Goal: Task Accomplishment & Management: Manage account settings

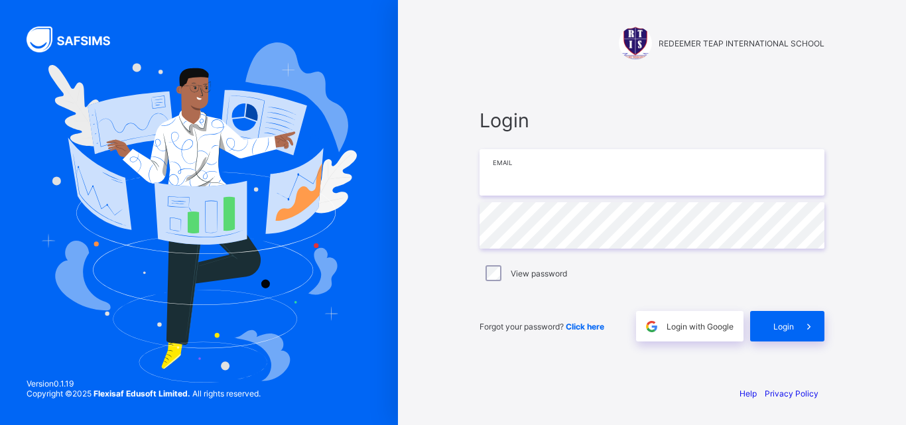
type input "**********"
click at [408, 286] on div "**********" at bounding box center [652, 212] width 508 height 425
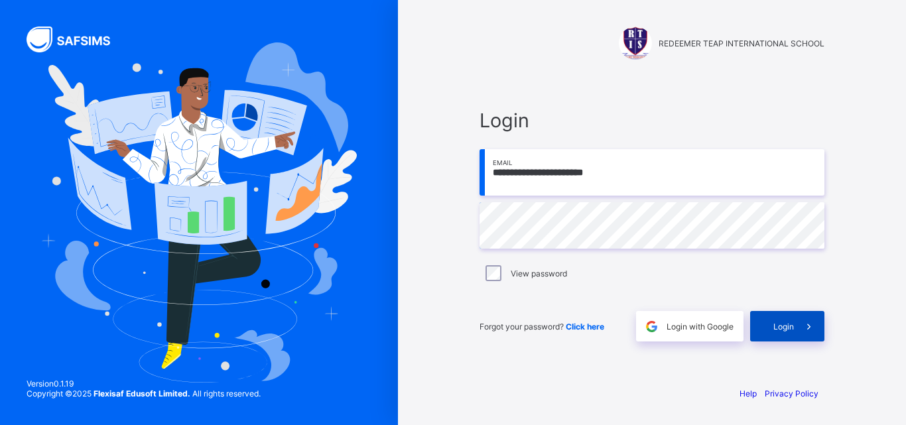
click at [782, 329] on span "Login" at bounding box center [783, 327] width 21 height 10
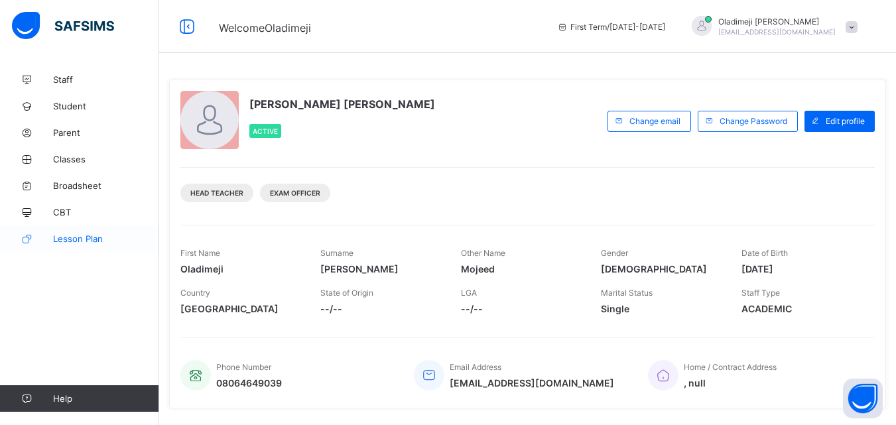
click at [78, 239] on span "Lesson Plan" at bounding box center [106, 238] width 106 height 11
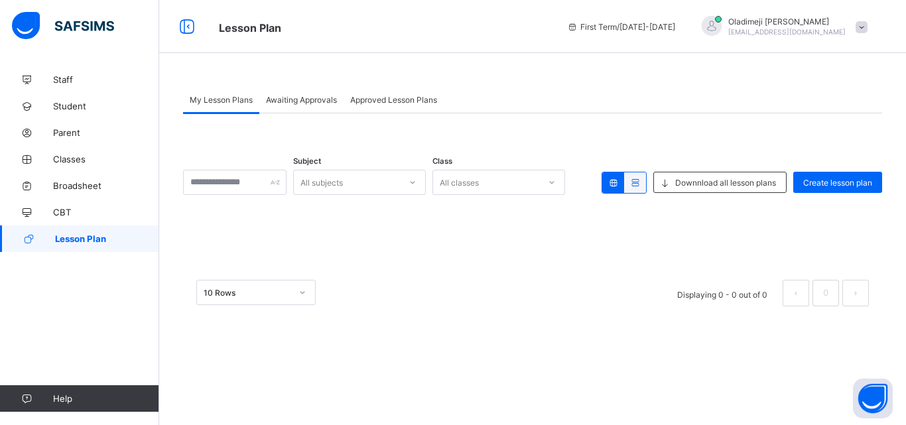
click at [310, 101] on span "Awaiting Approvals" at bounding box center [301, 100] width 71 height 10
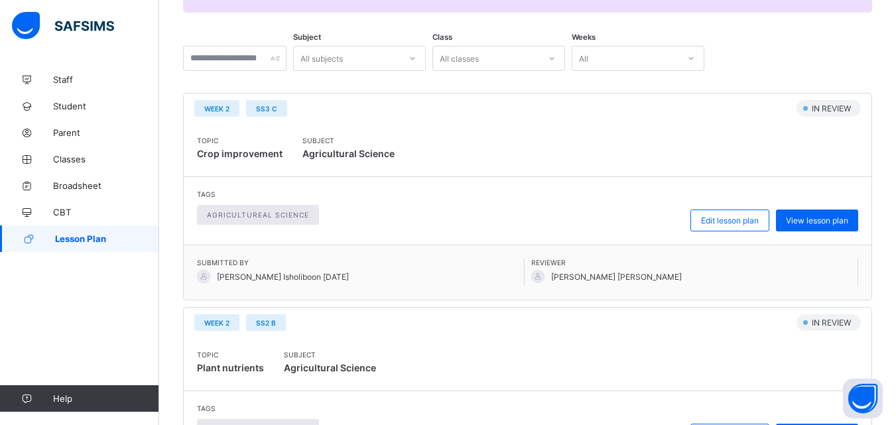
scroll to position [198, 0]
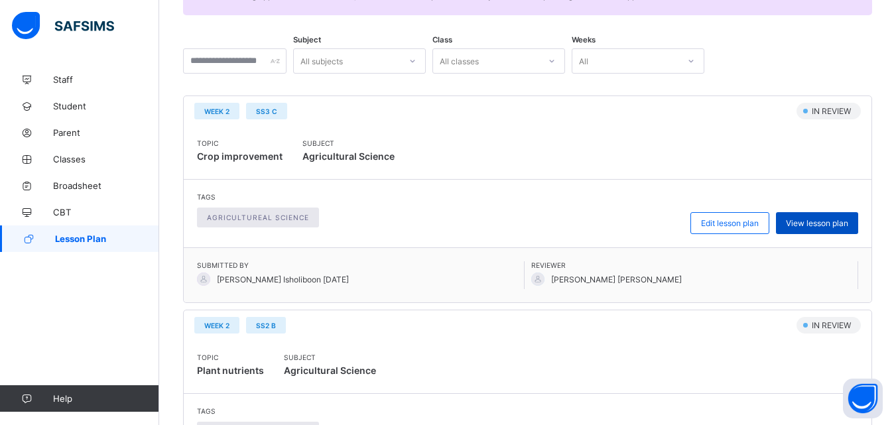
click at [813, 227] on span "View lesson plan" at bounding box center [817, 223] width 62 height 10
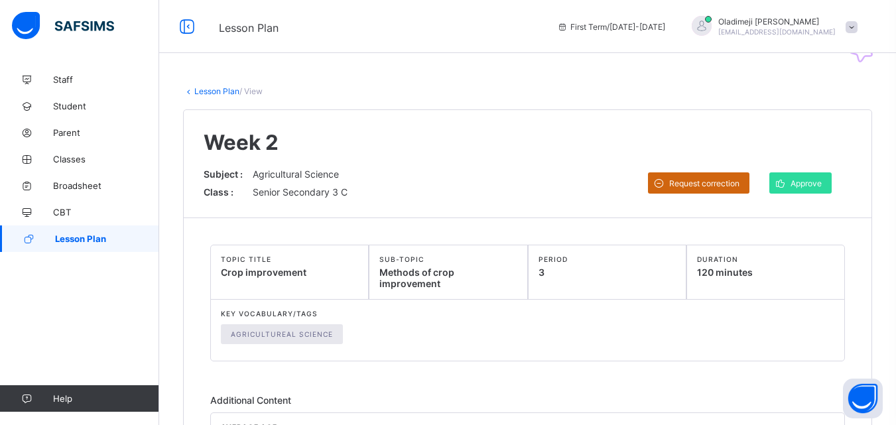
scroll to position [347, 0]
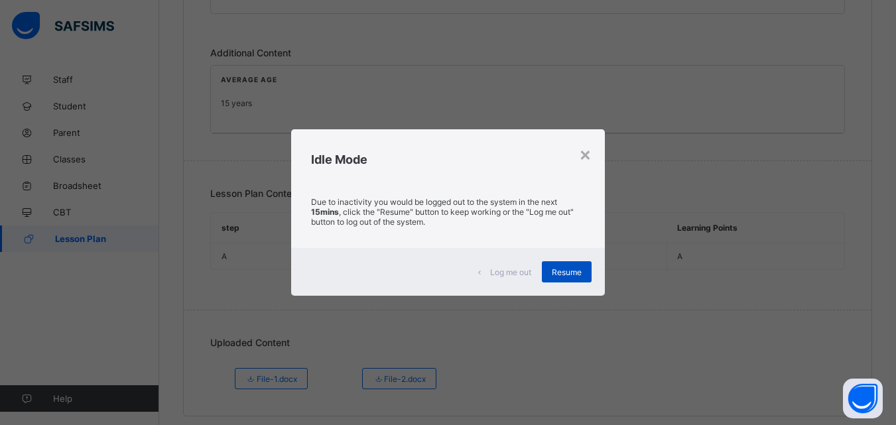
click at [575, 274] on span "Resume" at bounding box center [567, 272] width 30 height 10
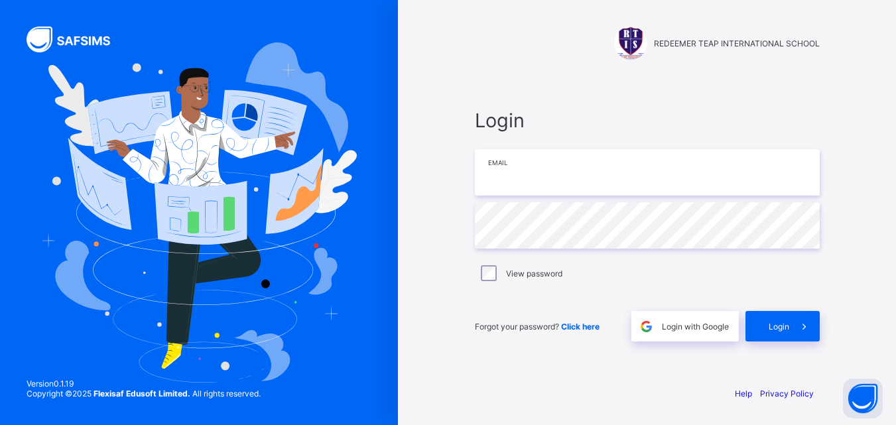
type input "**********"
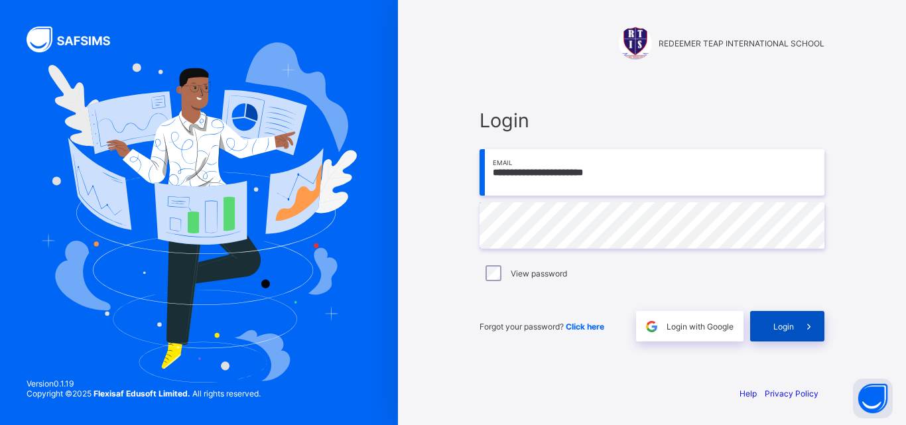
click at [774, 328] on span "Login" at bounding box center [783, 327] width 21 height 10
click at [781, 329] on span "Login" at bounding box center [783, 327] width 21 height 10
click at [721, 105] on div "**********" at bounding box center [651, 225] width 371 height 300
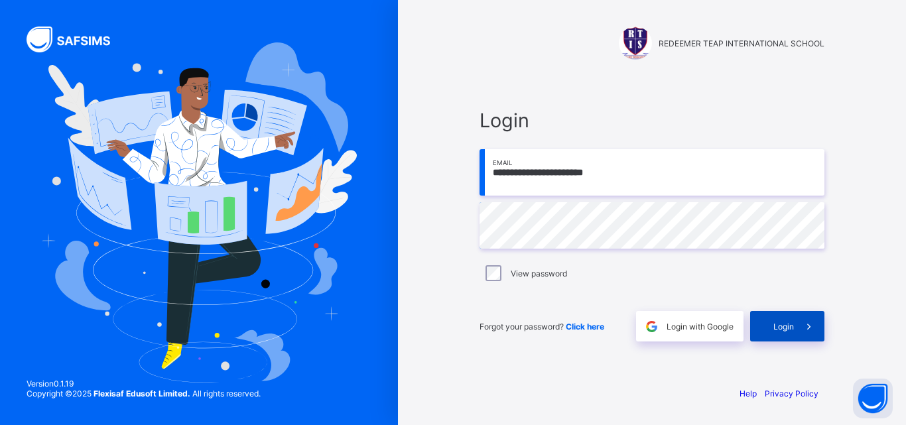
drag, startPoint x: 721, startPoint y: 105, endPoint x: 799, endPoint y: 326, distance: 234.6
click at [721, 105] on div "**********" at bounding box center [651, 225] width 371 height 300
click at [785, 334] on div "Login" at bounding box center [787, 326] width 74 height 30
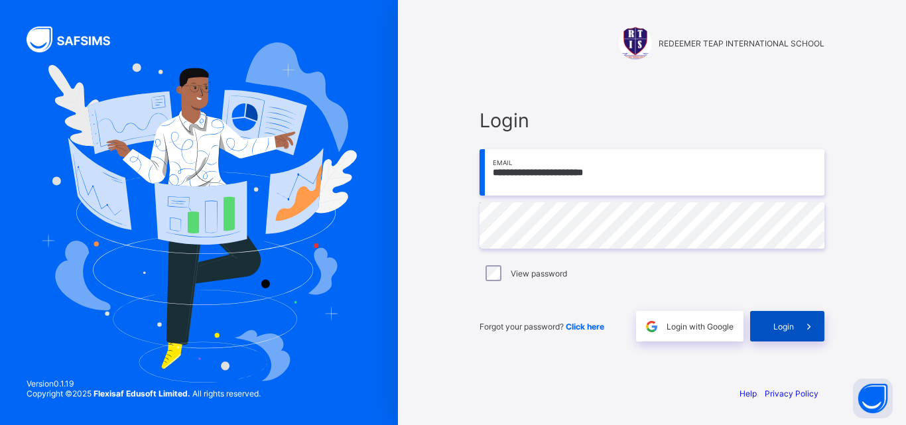
click at [799, 326] on span at bounding box center [809, 326] width 30 height 30
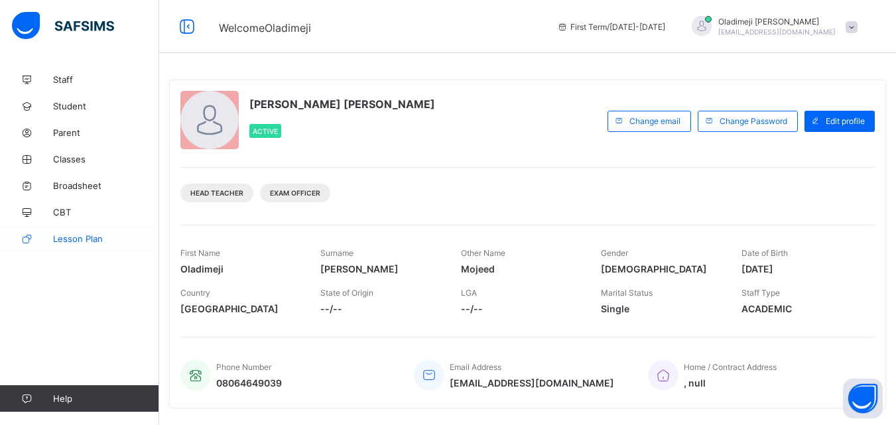
click at [85, 243] on span "Lesson Plan" at bounding box center [106, 238] width 106 height 11
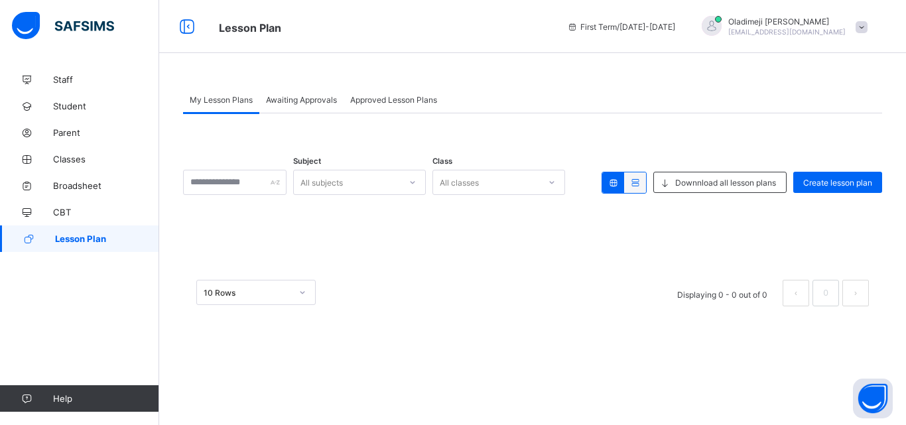
click at [298, 104] on span "Awaiting Approvals" at bounding box center [301, 100] width 71 height 10
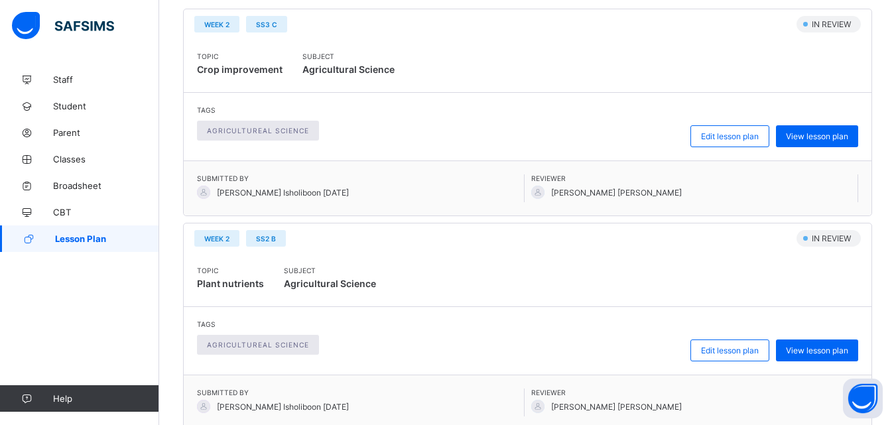
scroll to position [288, 0]
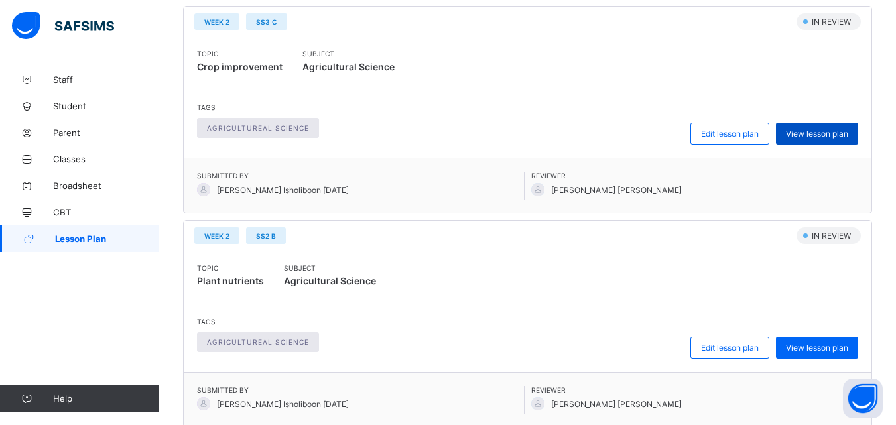
click at [813, 136] on span "View lesson plan" at bounding box center [817, 134] width 62 height 10
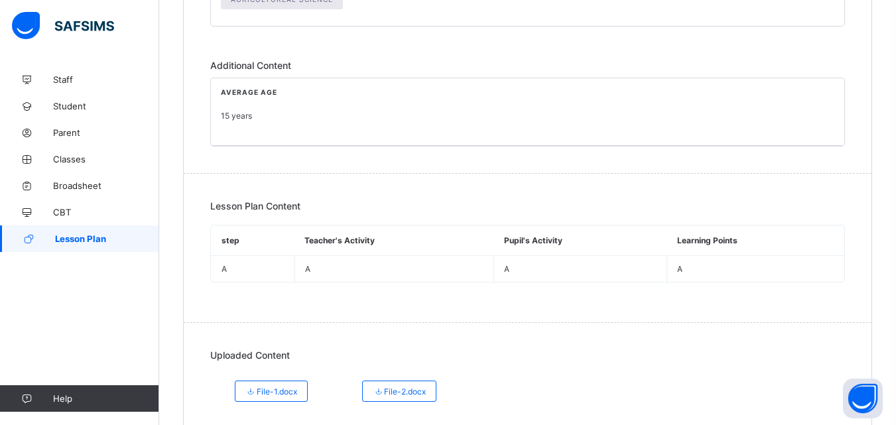
scroll to position [347, 0]
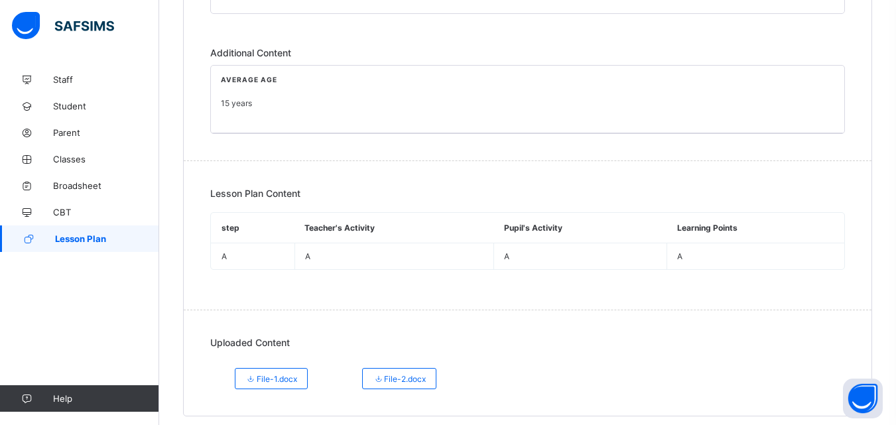
click at [363, 310] on div "Uploaded Content File-1.docx File-2.docx" at bounding box center [528, 362] width 688 height 105
click at [460, 290] on div "Lesson Plan Content step Teacher's Activity Pupil's Activity Learning Points A …" at bounding box center [528, 235] width 688 height 149
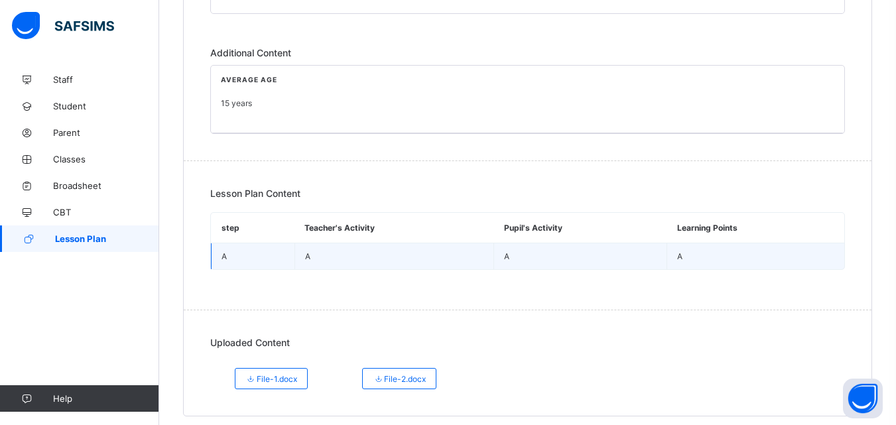
click at [436, 251] on td "A" at bounding box center [393, 256] width 199 height 27
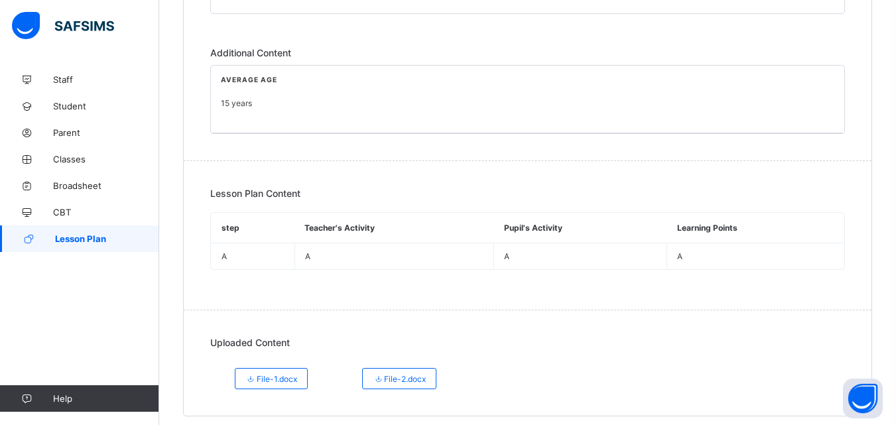
click at [351, 220] on th "Teacher's Activity" at bounding box center [393, 228] width 199 height 30
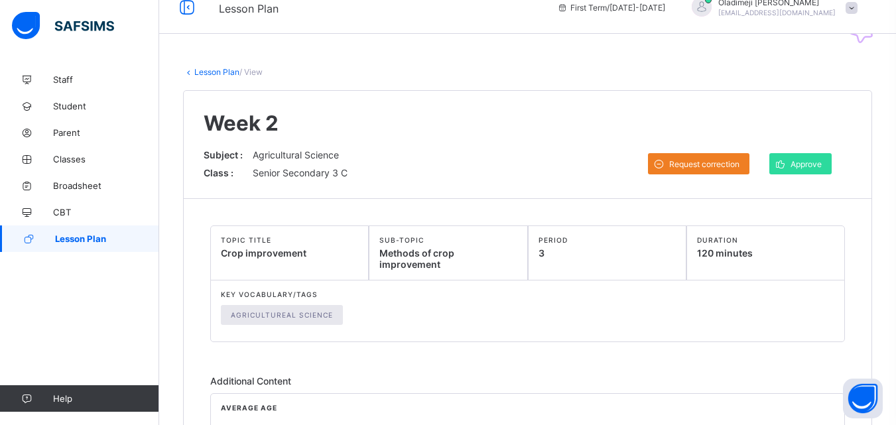
scroll to position [0, 0]
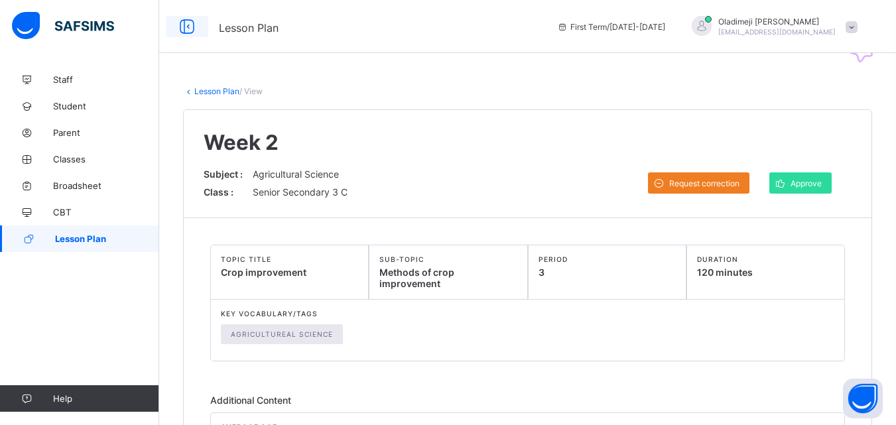
click at [190, 26] on icon at bounding box center [187, 26] width 23 height 19
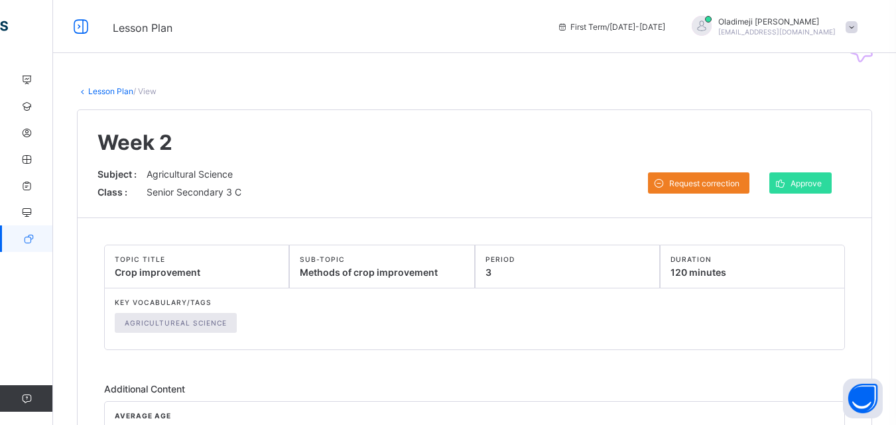
click at [109, 93] on link "Lesson Plan" at bounding box center [110, 91] width 45 height 10
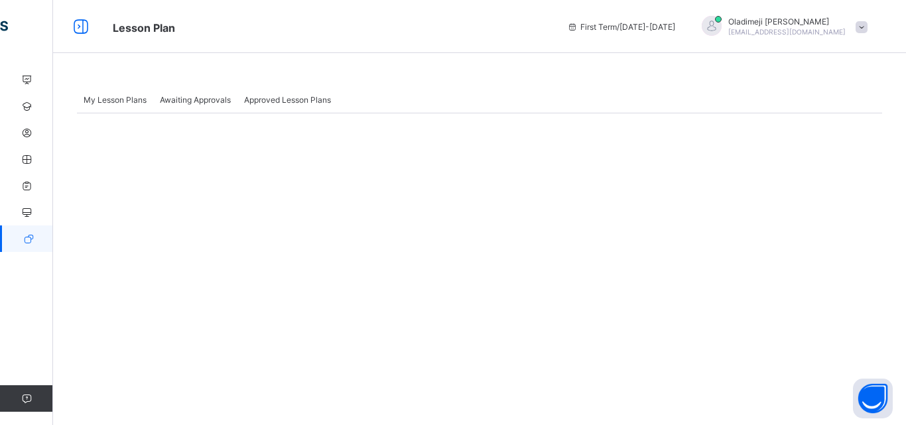
click at [203, 96] on span "Awaiting Approvals" at bounding box center [195, 100] width 71 height 10
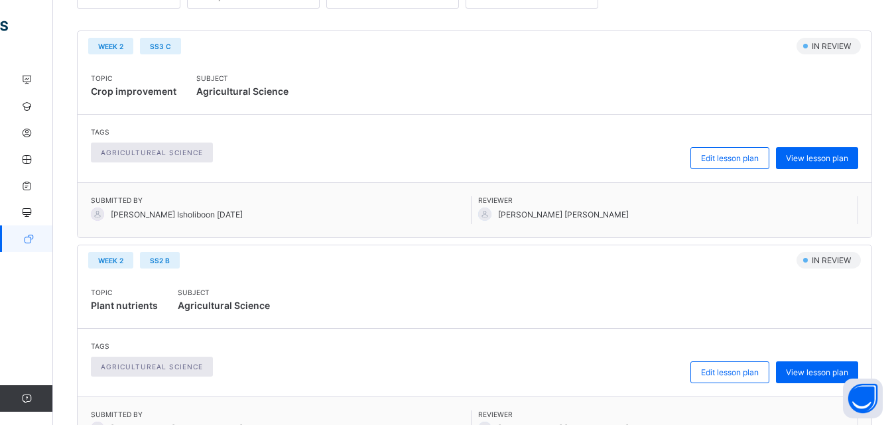
scroll to position [206, 0]
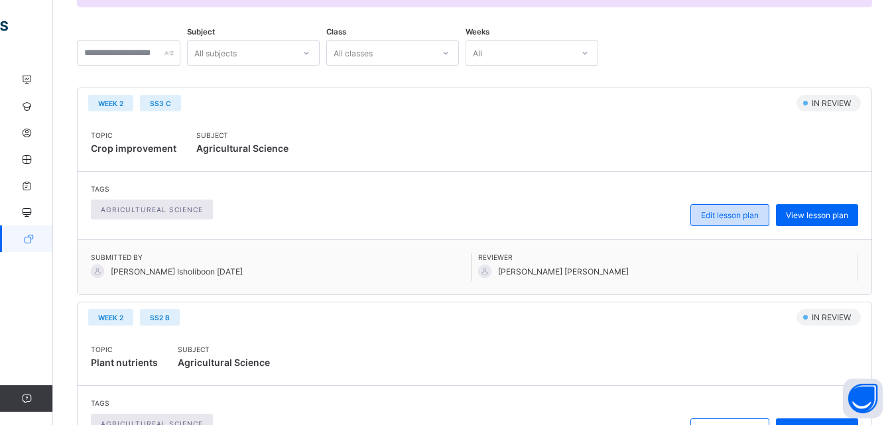
click at [748, 215] on span "Edit lesson plan" at bounding box center [730, 215] width 58 height 10
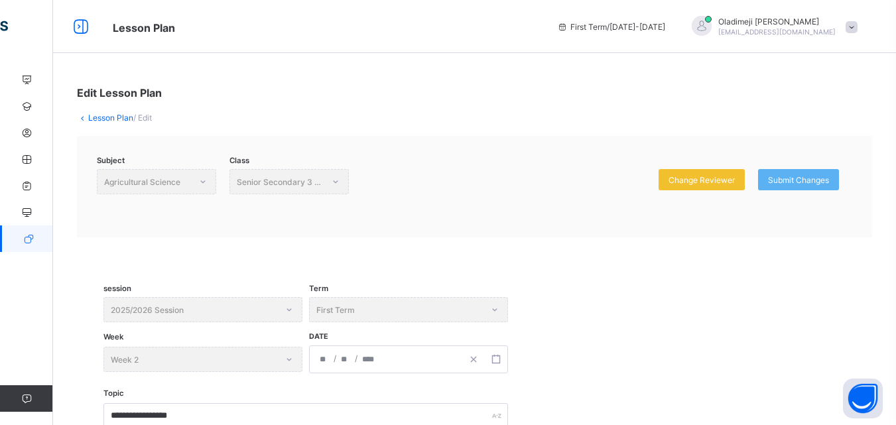
click at [202, 182] on div "Subject Agricultural Science" at bounding box center [156, 181] width 119 height 25
click at [131, 180] on div "Subject Agricultural Science" at bounding box center [156, 181] width 119 height 25
click at [138, 178] on div "Subject Agricultural Science" at bounding box center [156, 181] width 119 height 25
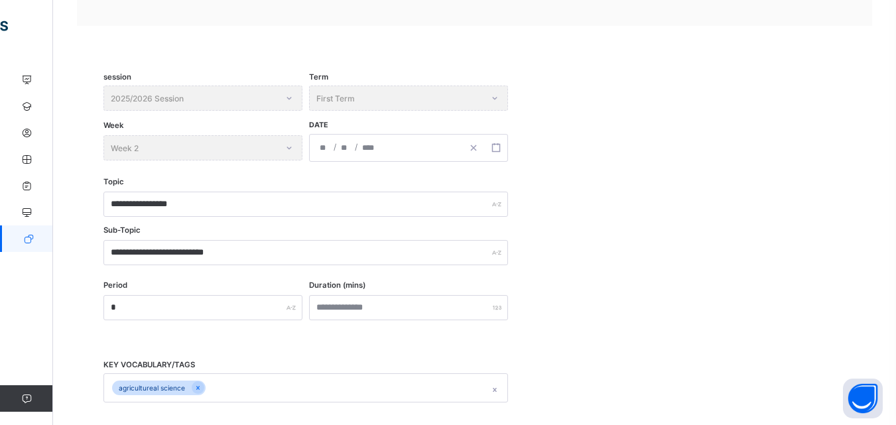
scroll to position [215, 0]
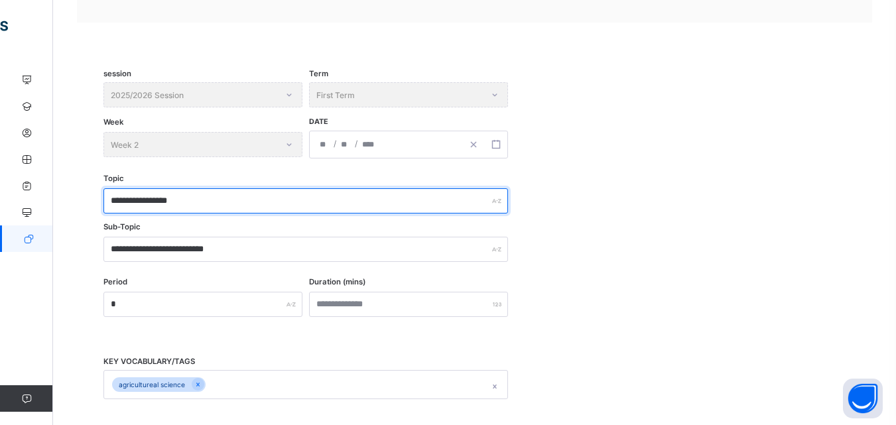
click at [267, 201] on input "**********" at bounding box center [305, 200] width 404 height 25
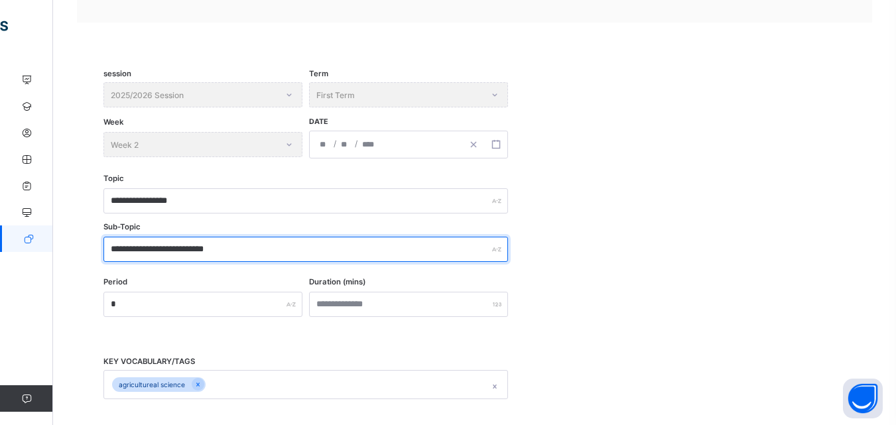
click at [215, 247] on input "**********" at bounding box center [305, 249] width 404 height 25
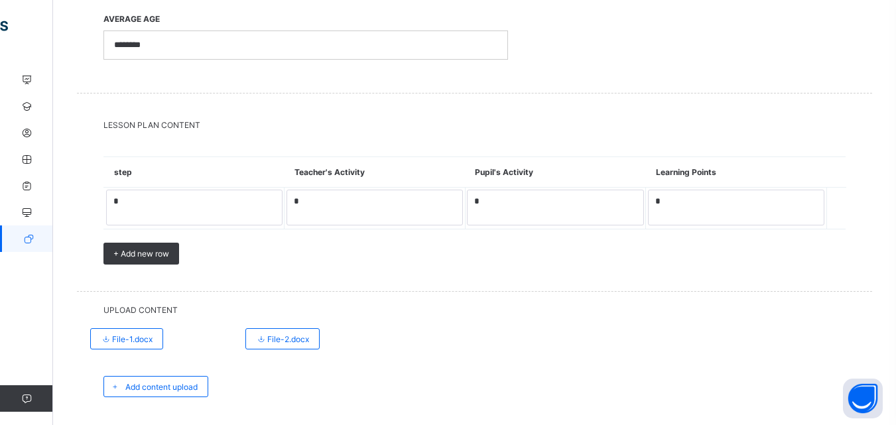
scroll to position [697, 0]
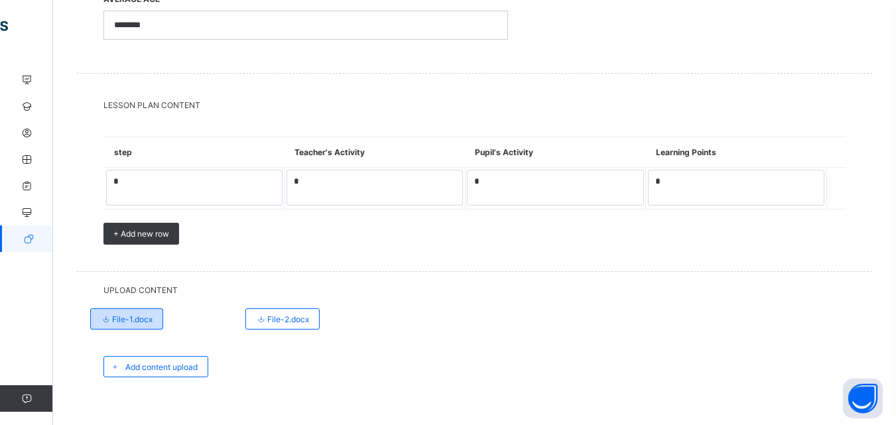
click at [127, 312] on div "File-1.docx" at bounding box center [126, 318] width 73 height 21
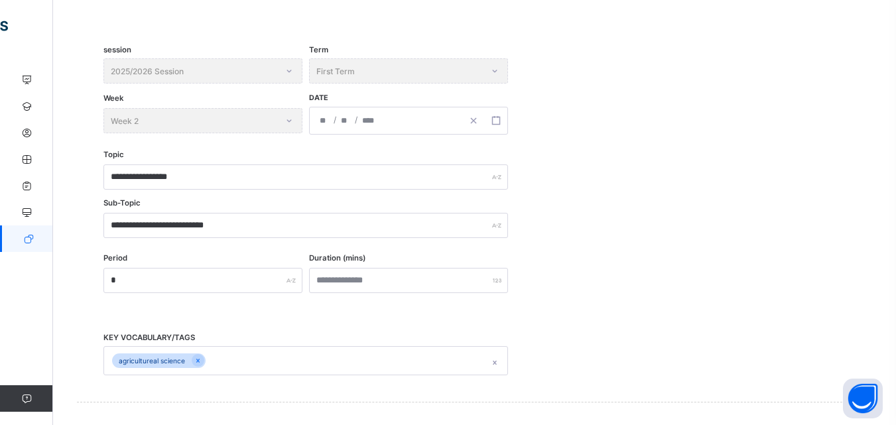
scroll to position [192, 0]
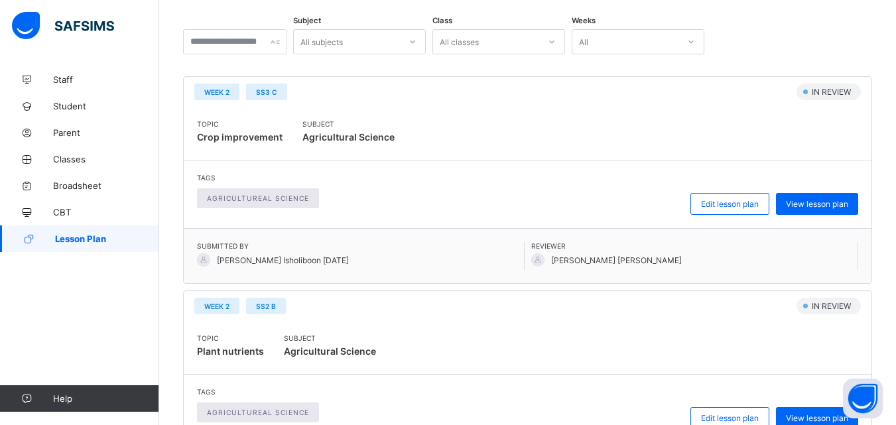
scroll to position [231, 0]
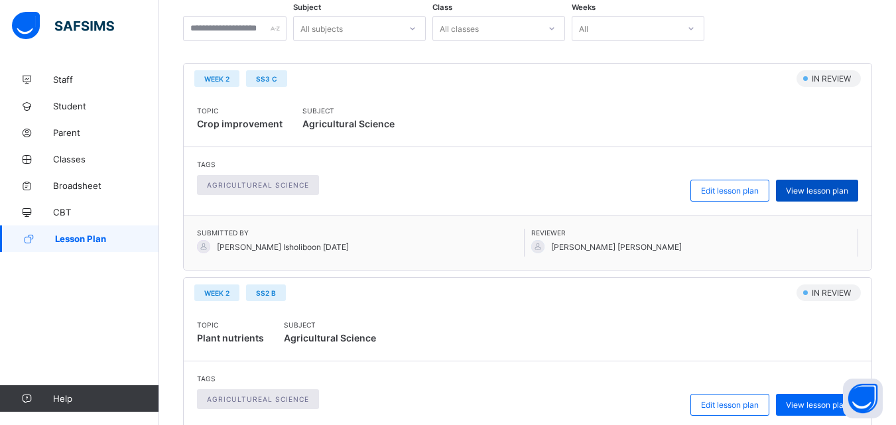
click at [819, 192] on span "View lesson plan" at bounding box center [817, 191] width 62 height 10
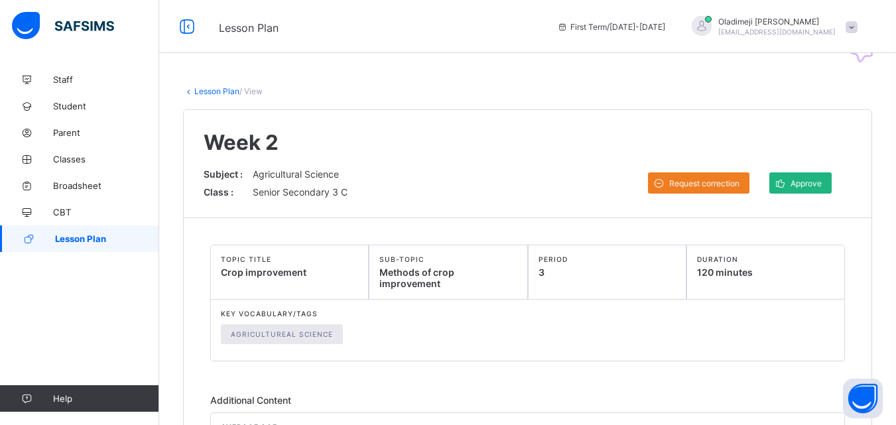
click at [811, 183] on span "Approve" at bounding box center [805, 183] width 31 height 10
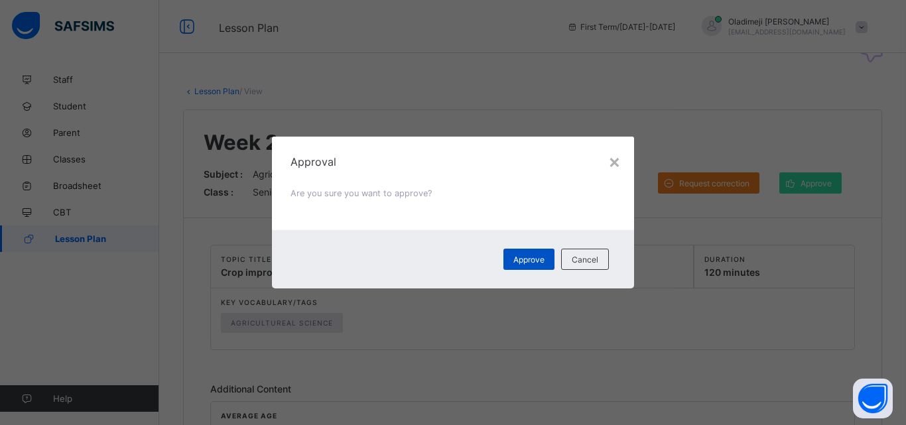
click at [533, 257] on span "Approve" at bounding box center [528, 260] width 31 height 10
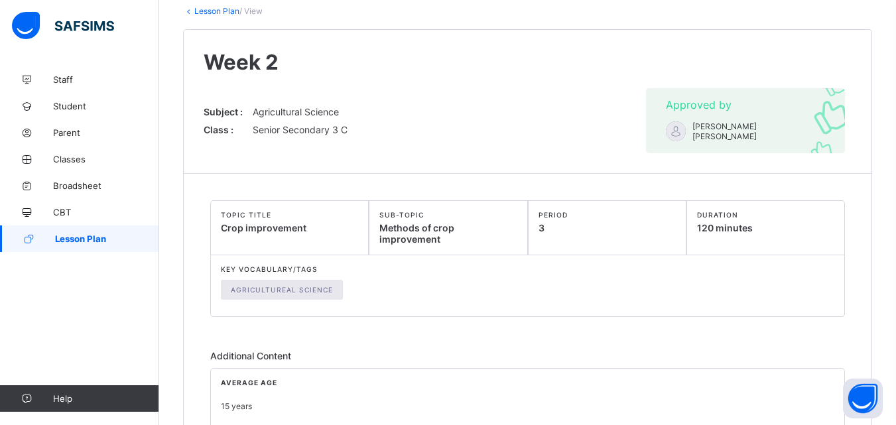
scroll to position [59, 0]
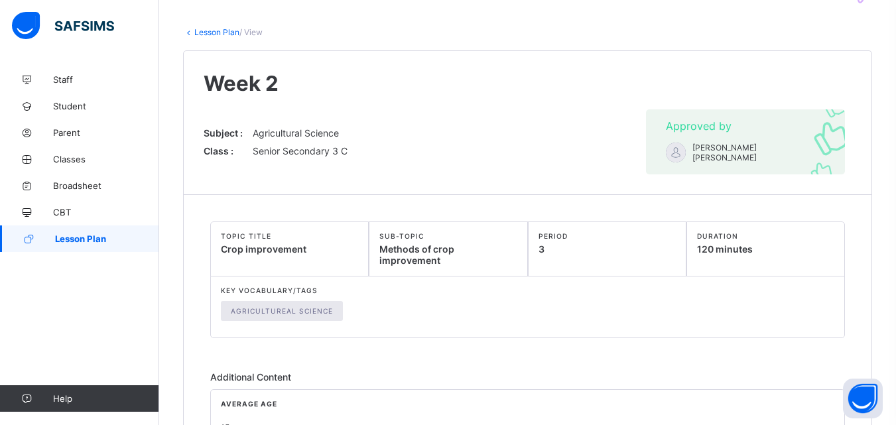
click at [216, 32] on link "Lesson Plan" at bounding box center [216, 32] width 45 height 10
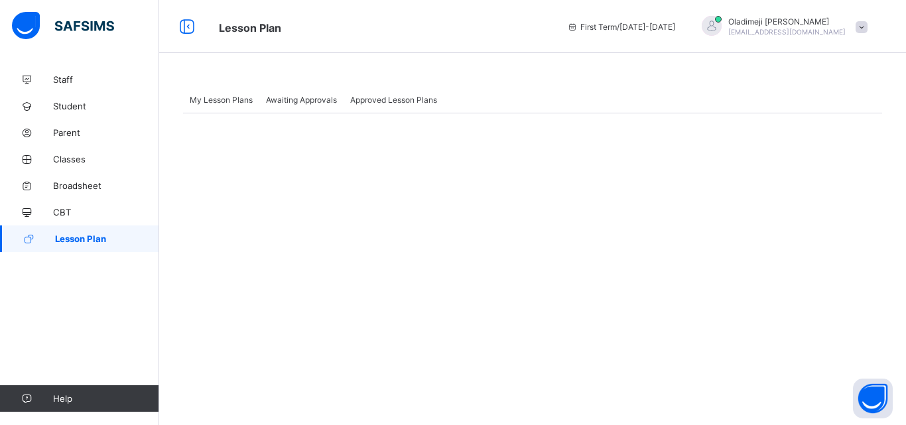
click at [294, 102] on span "Awaiting Approvals" at bounding box center [301, 100] width 71 height 10
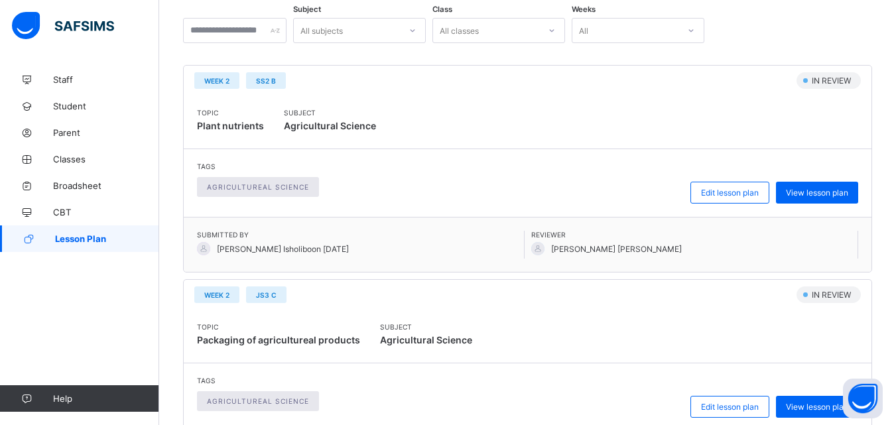
scroll to position [224, 0]
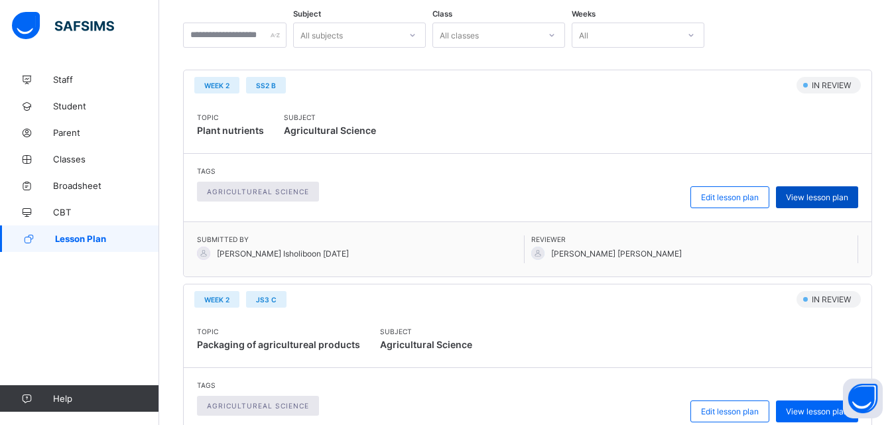
click at [831, 198] on span "View lesson plan" at bounding box center [817, 197] width 62 height 10
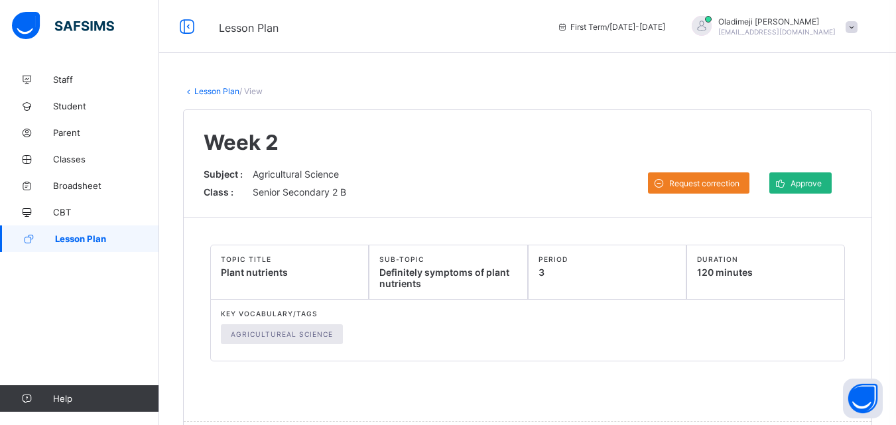
click at [810, 182] on span "Approve" at bounding box center [805, 183] width 31 height 10
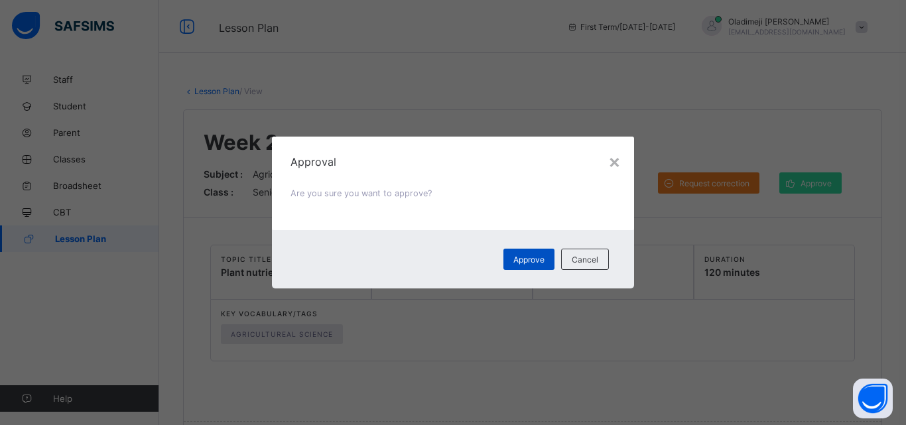
click at [524, 261] on span "Approve" at bounding box center [528, 260] width 31 height 10
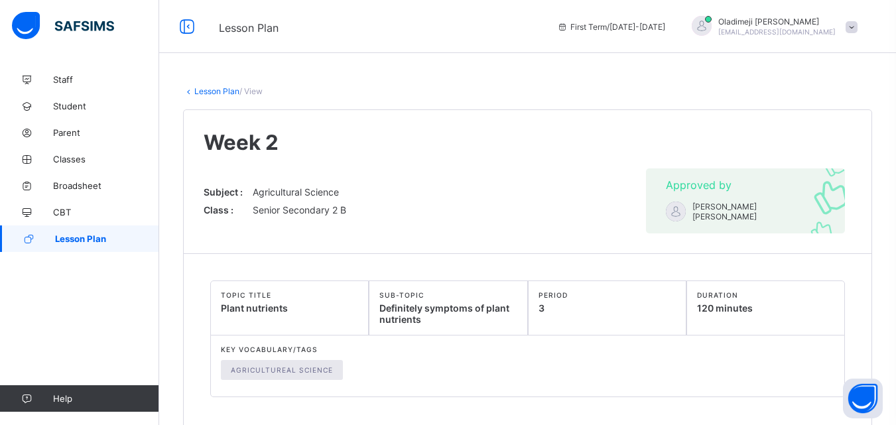
click at [220, 92] on link "Lesson Plan" at bounding box center [216, 91] width 45 height 10
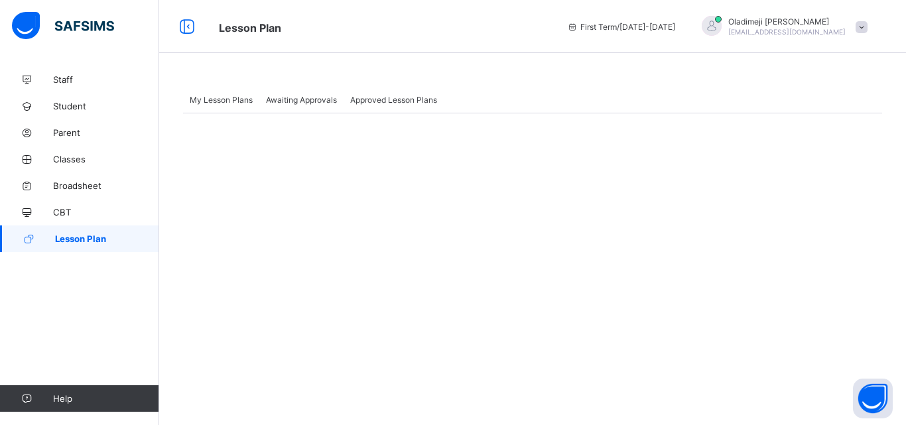
click at [304, 99] on span "Awaiting Approvals" at bounding box center [301, 100] width 71 height 10
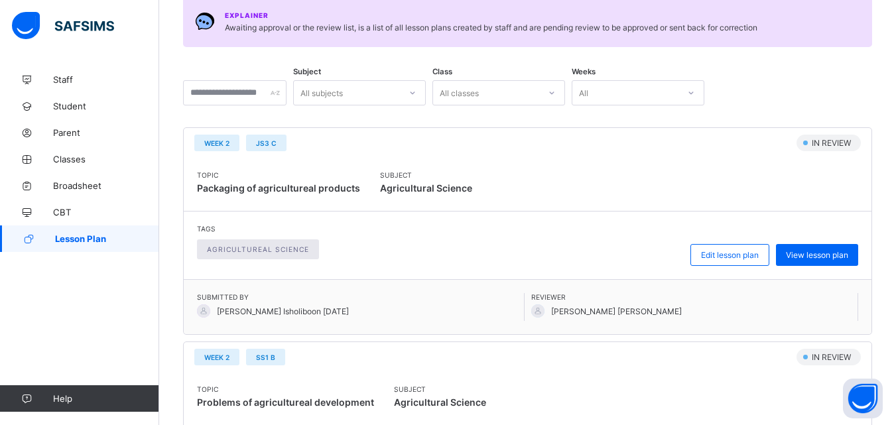
scroll to position [267, 0]
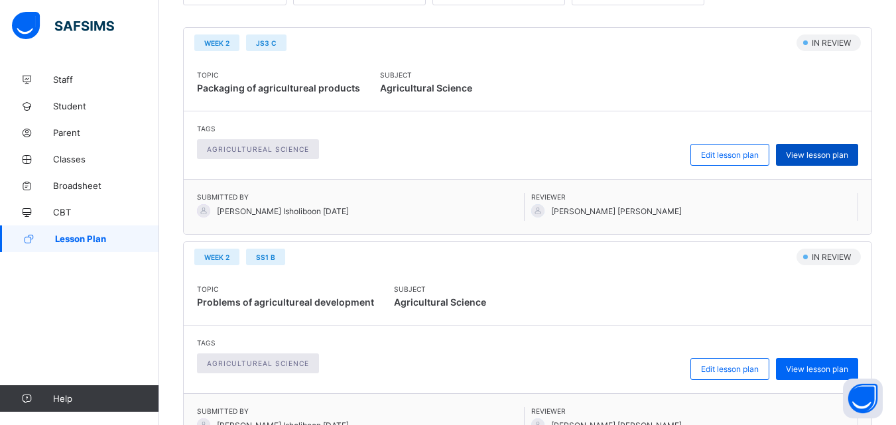
click at [826, 154] on span "View lesson plan" at bounding box center [817, 155] width 62 height 10
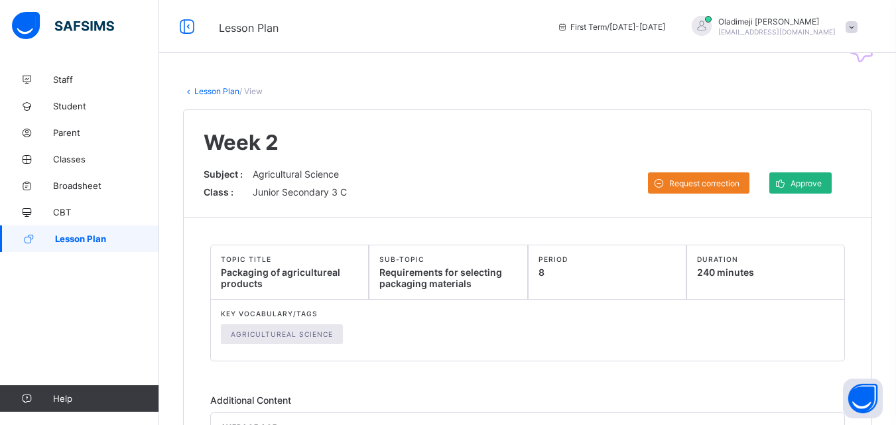
click at [806, 182] on span "Approve" at bounding box center [805, 183] width 31 height 10
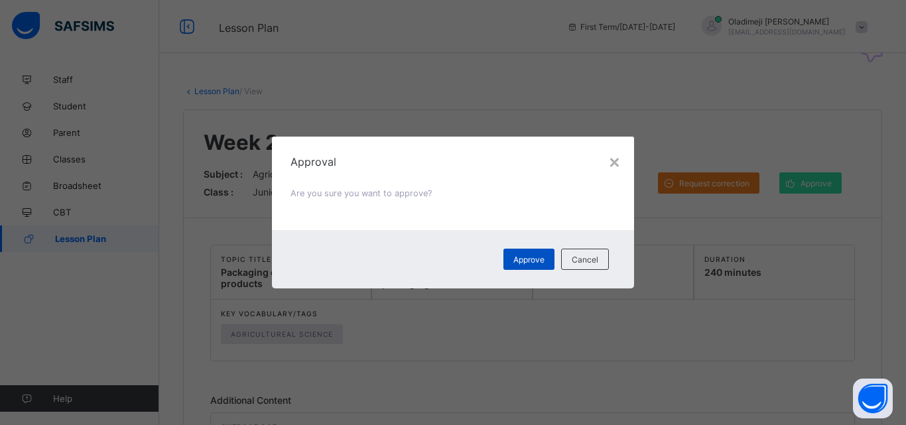
click at [530, 259] on span "Approve" at bounding box center [528, 260] width 31 height 10
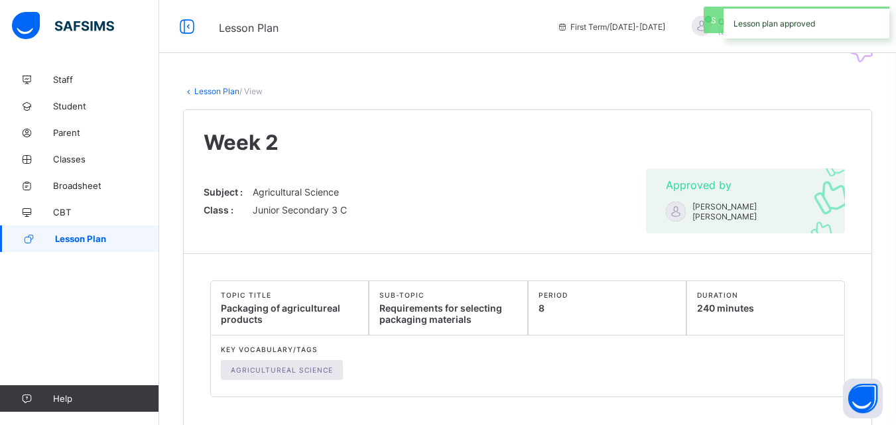
click at [220, 91] on link "Lesson Plan" at bounding box center [216, 91] width 45 height 10
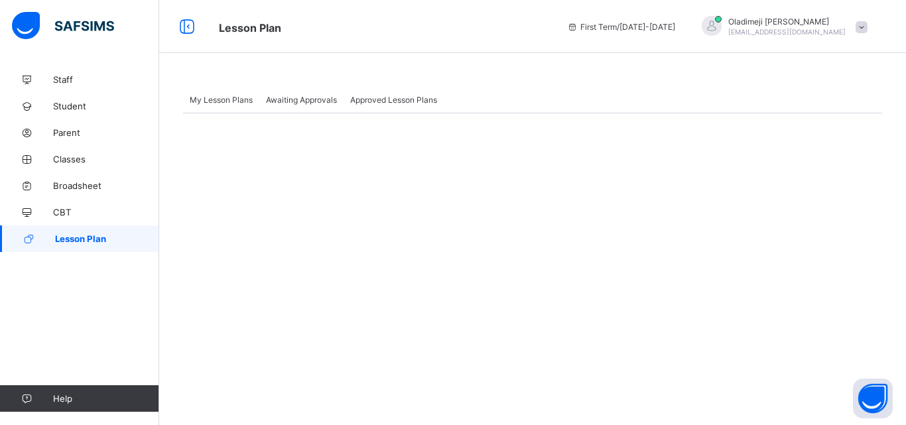
click at [317, 97] on span "Awaiting Approvals" at bounding box center [301, 100] width 71 height 10
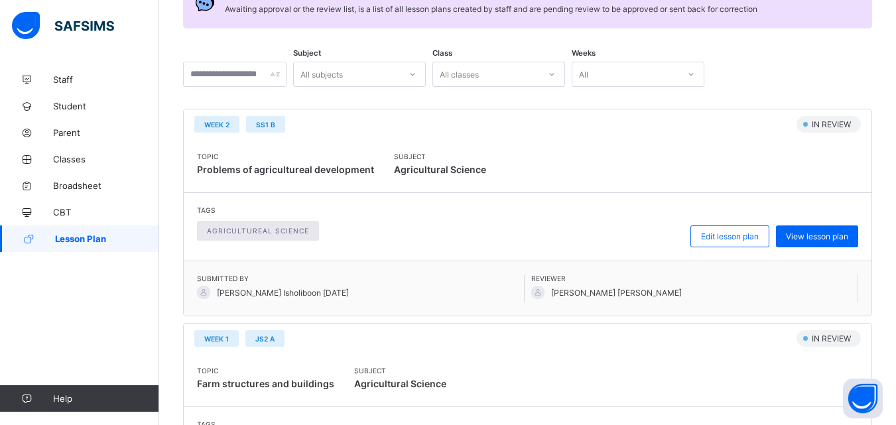
scroll to position [186, 0]
click at [819, 233] on span "View lesson plan" at bounding box center [817, 235] width 62 height 10
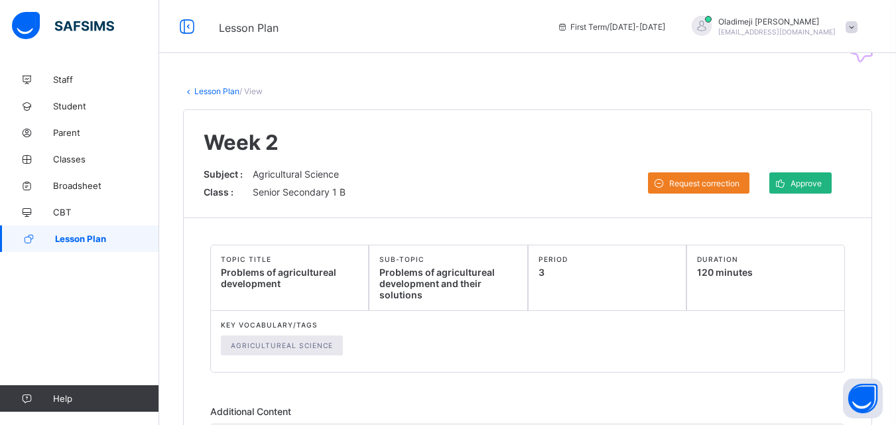
click at [814, 181] on span "Approve" at bounding box center [805, 183] width 31 height 10
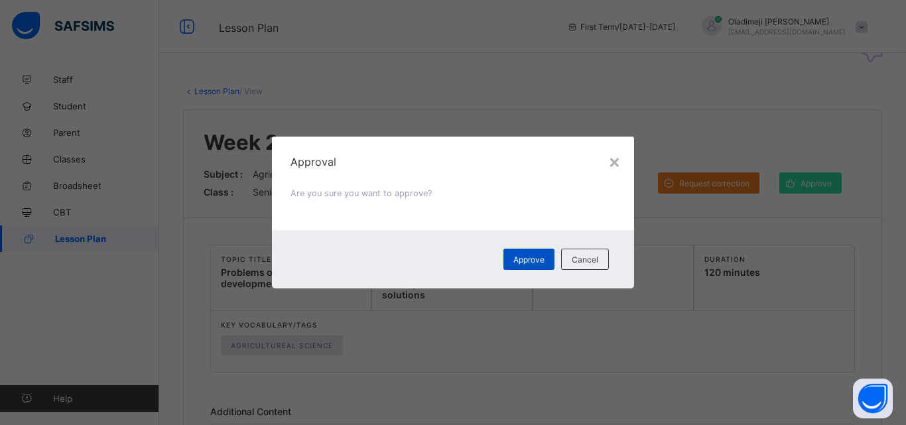
click at [528, 263] on span "Approve" at bounding box center [528, 260] width 31 height 10
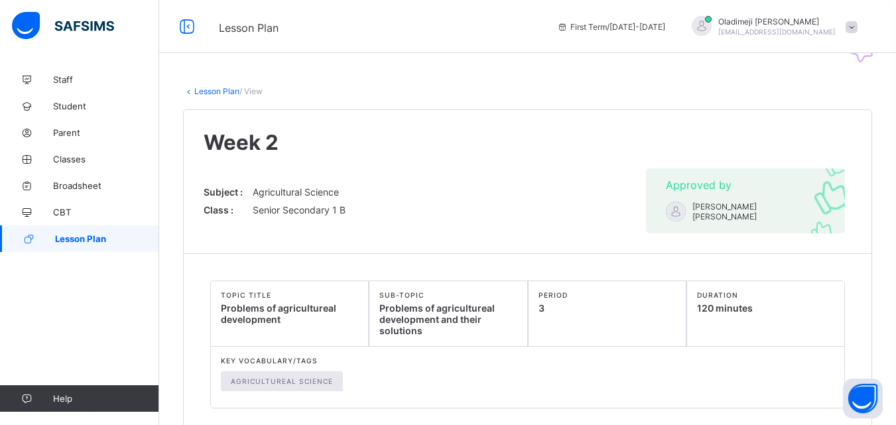
click at [222, 91] on link "Lesson Plan" at bounding box center [216, 91] width 45 height 10
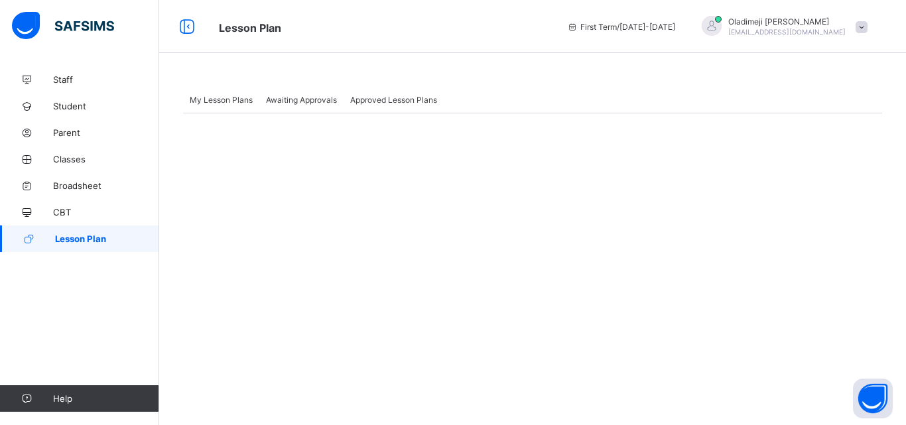
click at [297, 99] on span "Awaiting Approvals" at bounding box center [301, 100] width 71 height 10
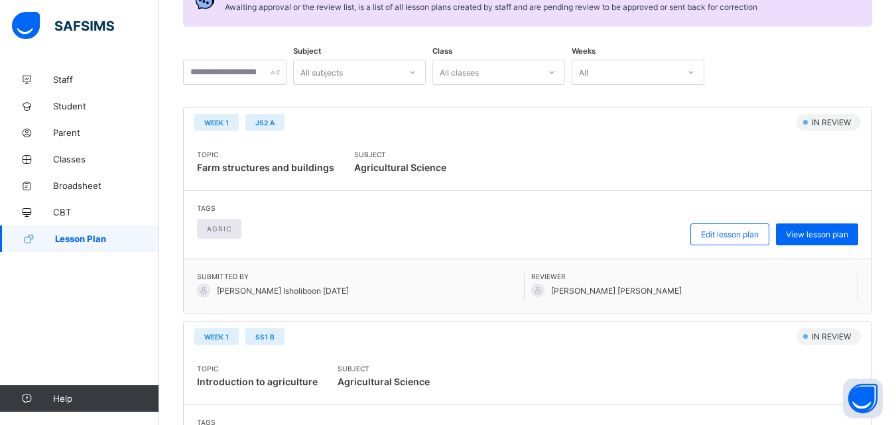
scroll to position [195, 0]
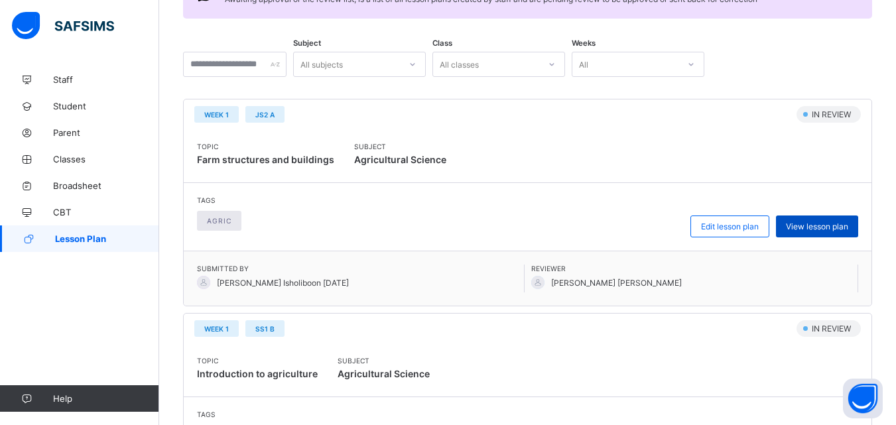
click at [828, 227] on span "View lesson plan" at bounding box center [817, 226] width 62 height 10
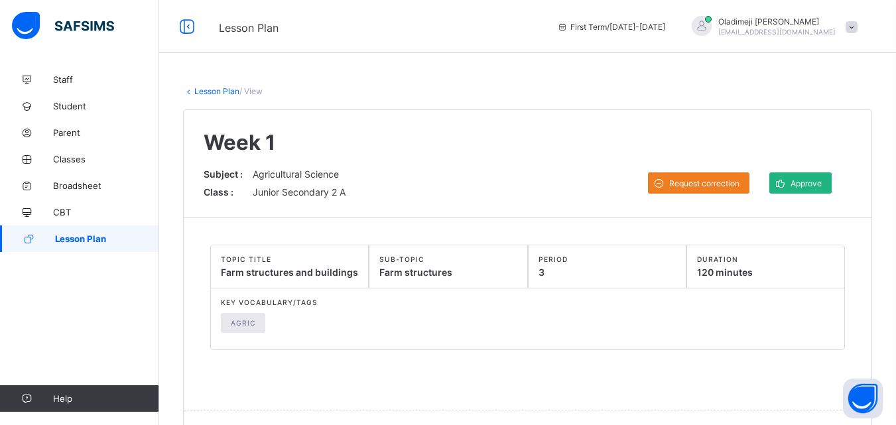
click at [812, 182] on span "Approve" at bounding box center [805, 183] width 31 height 10
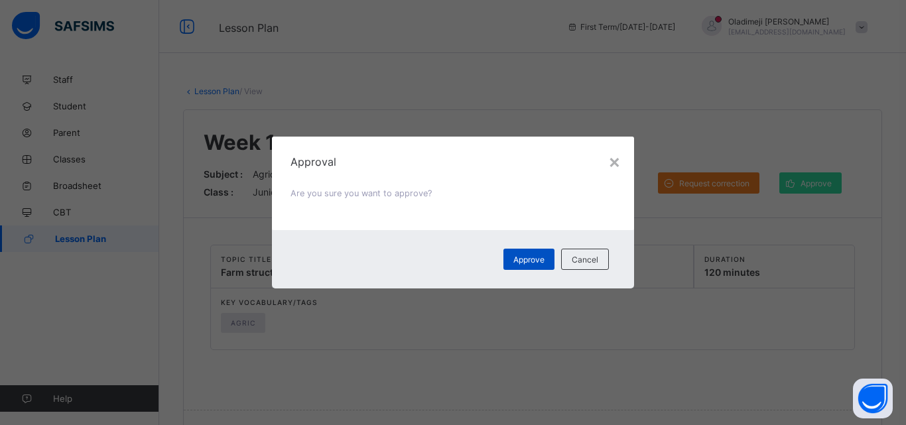
click at [529, 261] on span "Approve" at bounding box center [528, 260] width 31 height 10
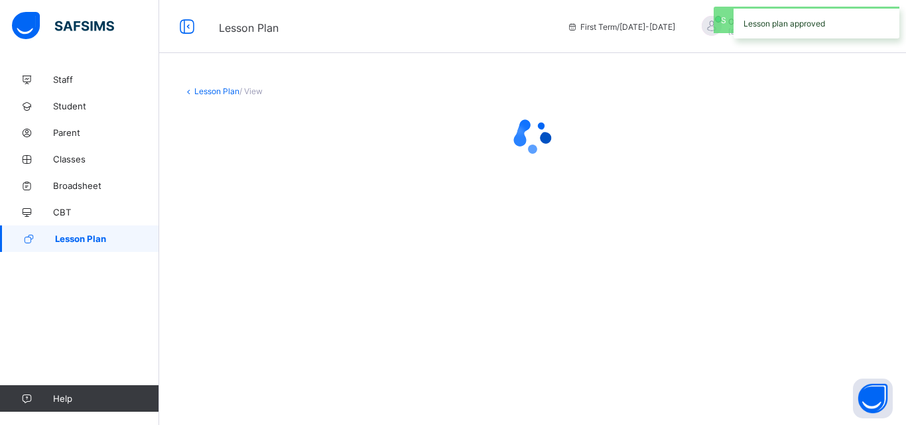
click at [531, 258] on div "Lesson Plan / View" at bounding box center [532, 212] width 747 height 425
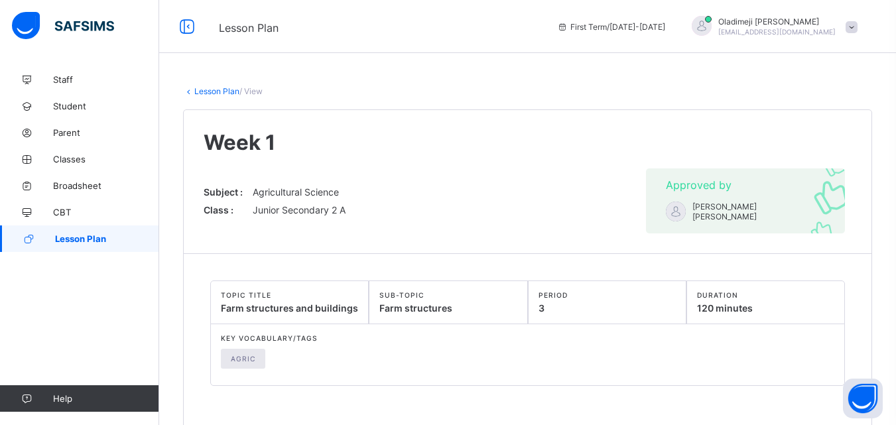
click at [217, 92] on link "Lesson Plan" at bounding box center [216, 91] width 45 height 10
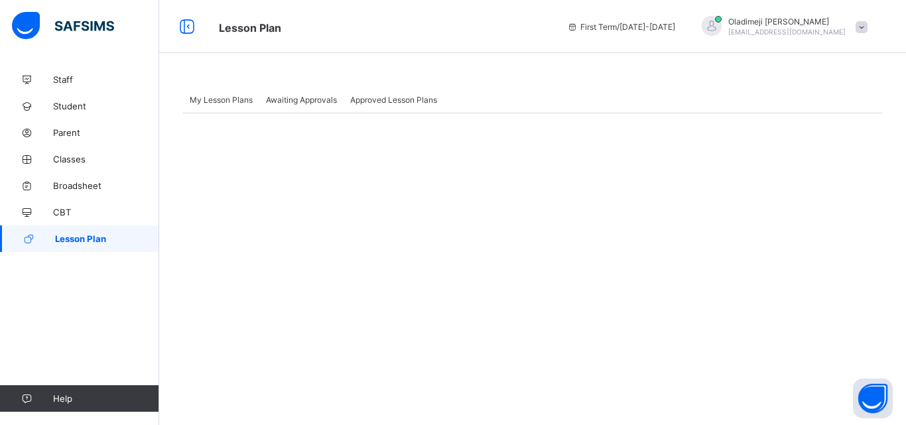
click at [297, 97] on span "Awaiting Approvals" at bounding box center [301, 100] width 71 height 10
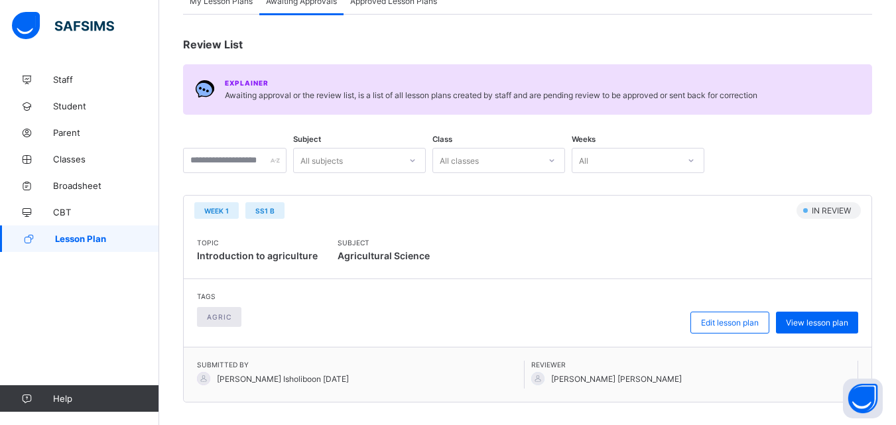
scroll to position [146, 0]
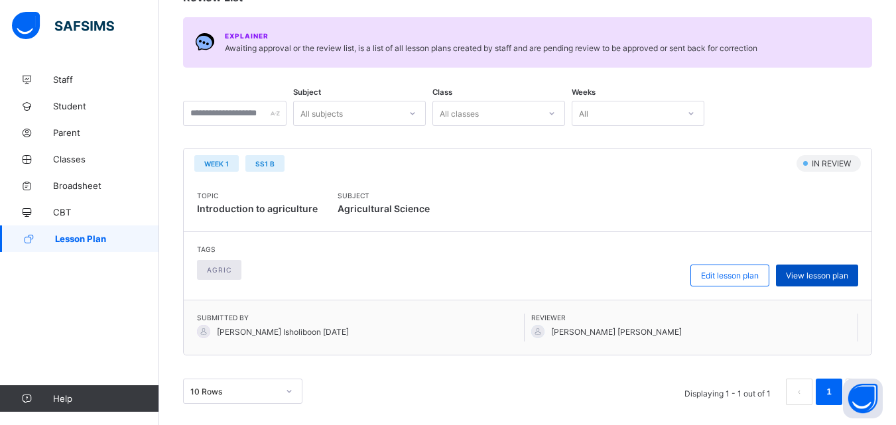
click at [831, 270] on span "View lesson plan" at bounding box center [817, 275] width 62 height 10
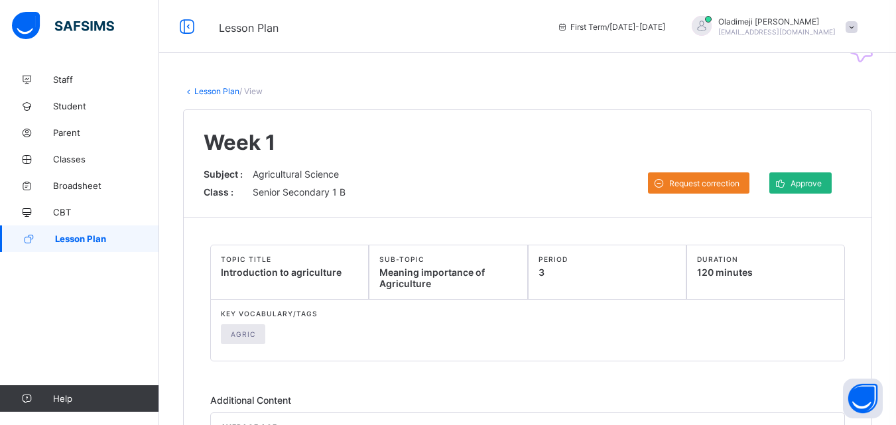
click at [804, 184] on span "Approve" at bounding box center [805, 183] width 31 height 10
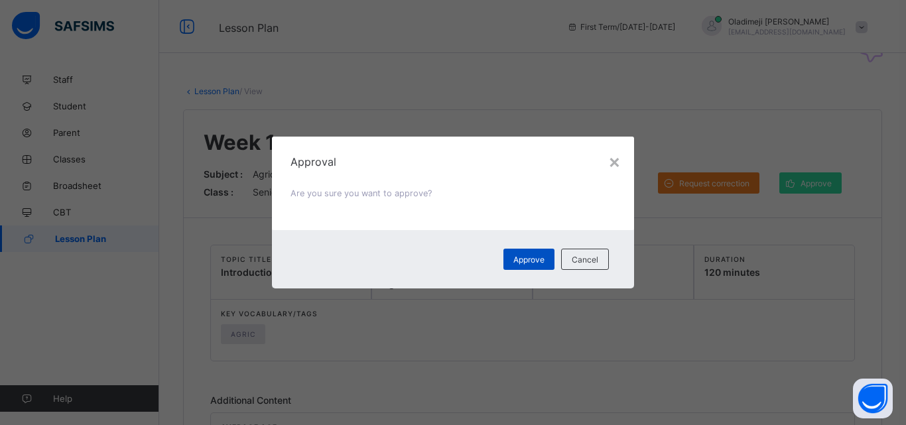
click at [528, 259] on span "Approve" at bounding box center [528, 260] width 31 height 10
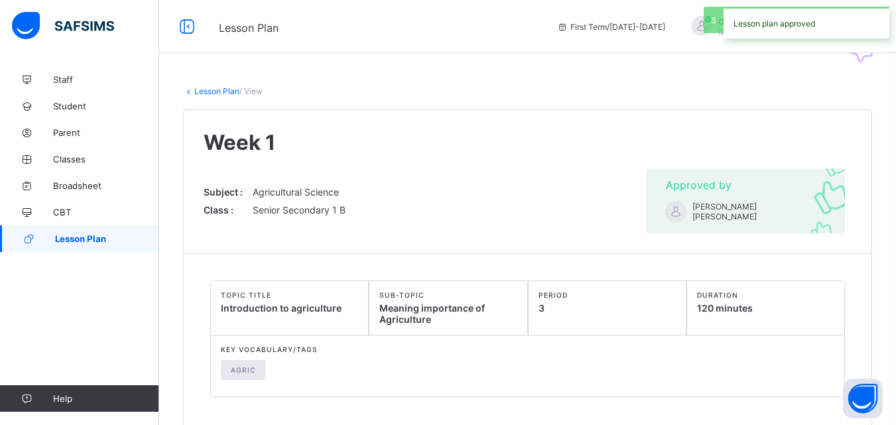
click at [217, 89] on link "Lesson Plan" at bounding box center [216, 91] width 45 height 10
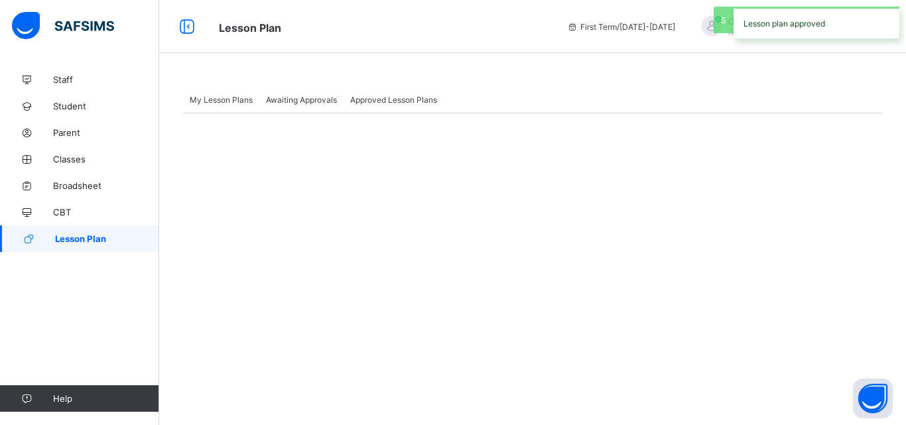
click at [290, 101] on span "Awaiting Approvals" at bounding box center [301, 100] width 71 height 10
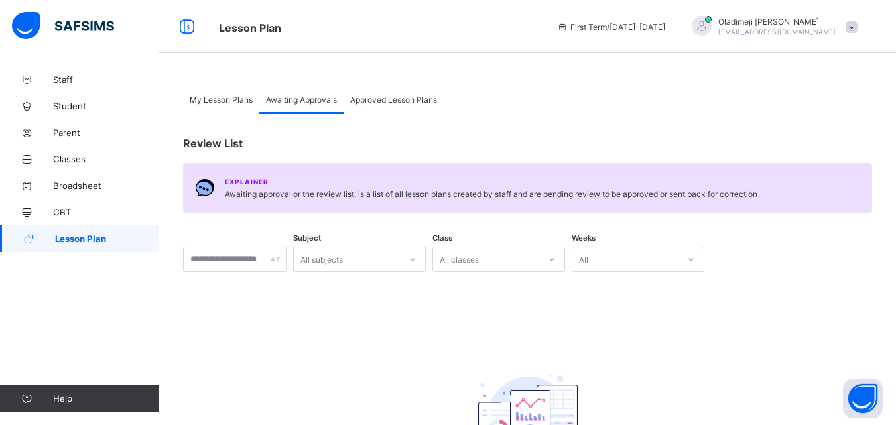
click at [385, 99] on span "Approved Lesson Plans" at bounding box center [393, 100] width 87 height 10
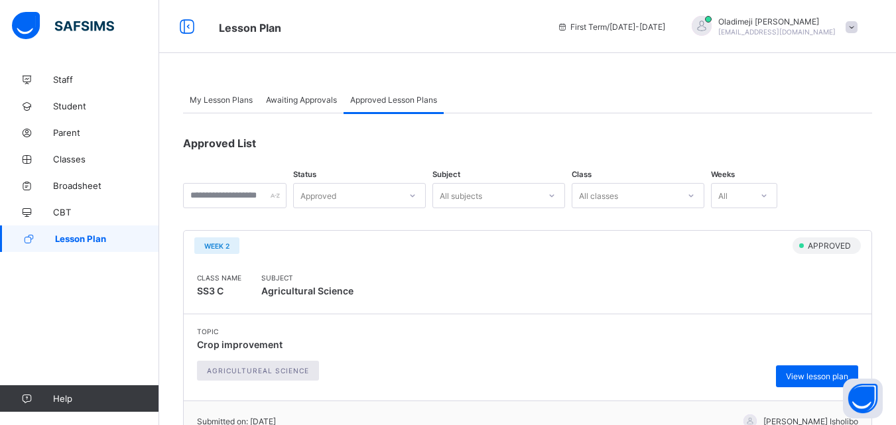
click at [303, 99] on span "Awaiting Approvals" at bounding box center [301, 100] width 71 height 10
